Goal: Find specific fact: Find specific fact

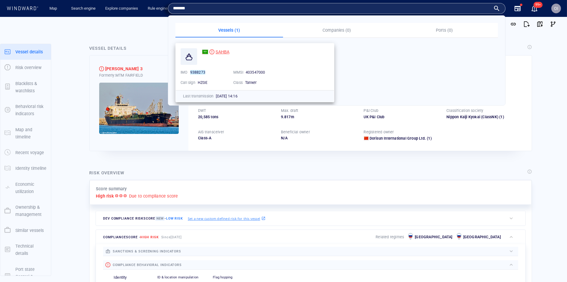
type input "*******"
click at [219, 50] on span "SAHBA" at bounding box center [222, 51] width 14 height 5
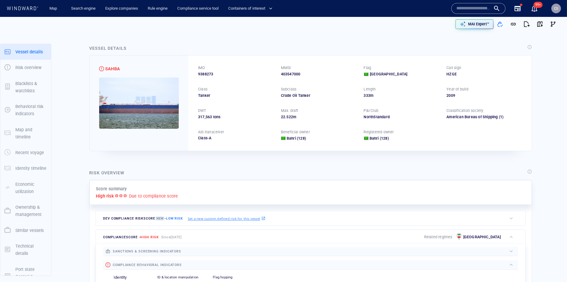
click at [219, 178] on div "Score summary High risk Due to compliance score Dev Compliance risk score New -…" at bounding box center [310, 274] width 445 height 192
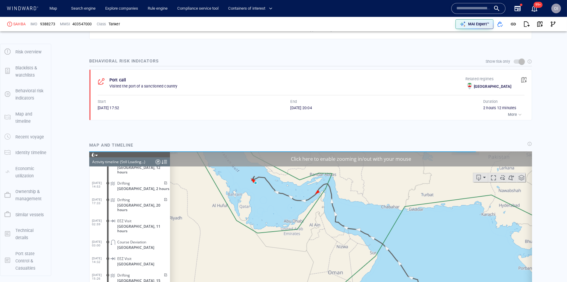
scroll to position [382, 0]
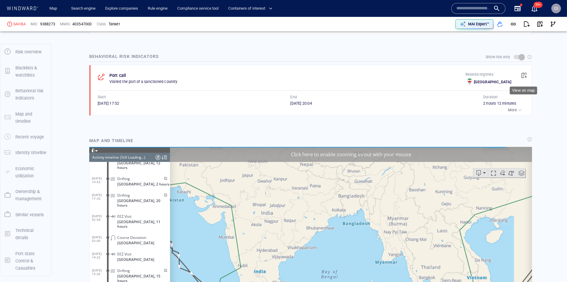
click at [523, 75] on span "button" at bounding box center [524, 75] width 6 height 6
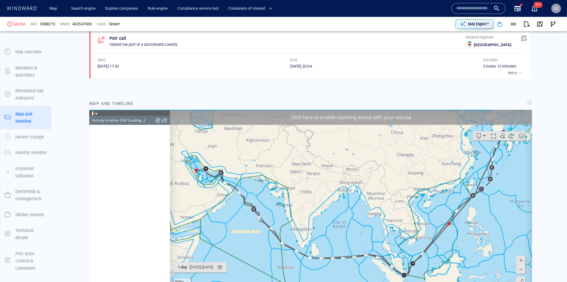
scroll to position [1723, 0]
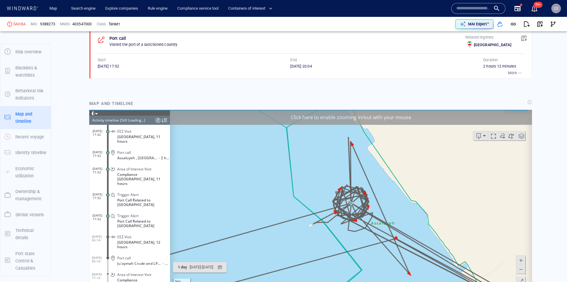
scroll to position [426, 0]
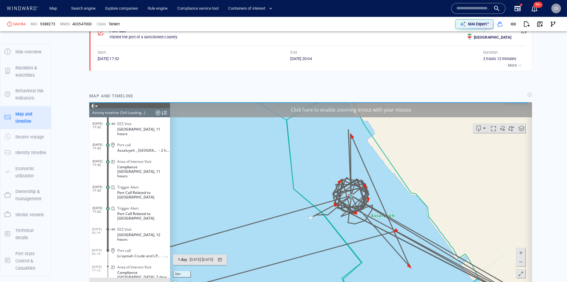
click at [517, 260] on span at bounding box center [520, 261] width 6 height 9
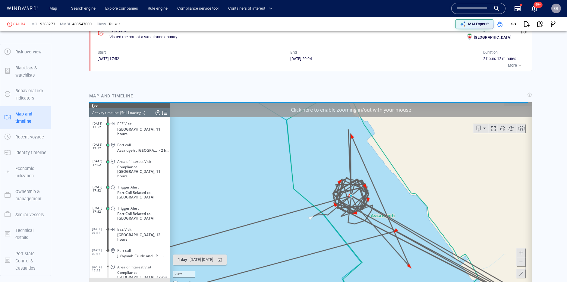
click at [517, 260] on span at bounding box center [520, 261] width 6 height 9
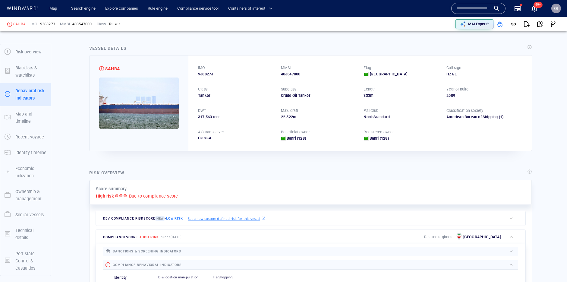
scroll to position [0, 0]
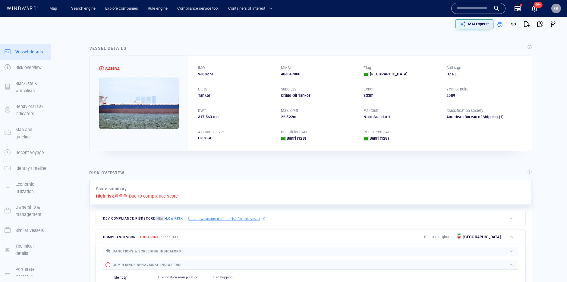
click at [203, 74] on span "9388273" at bounding box center [205, 73] width 15 height 5
copy span "9388273"
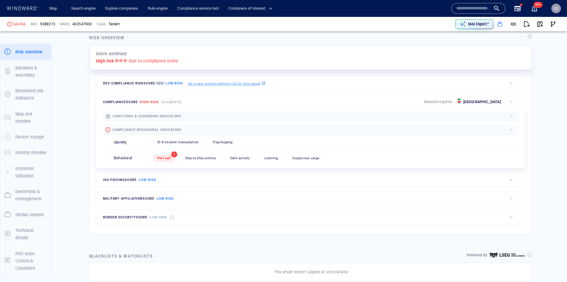
scroll to position [139, 0]
